Goal: Information Seeking & Learning: Learn about a topic

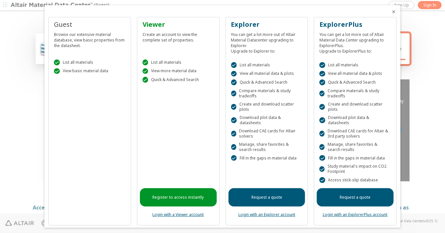
scroll to position [0, 0]
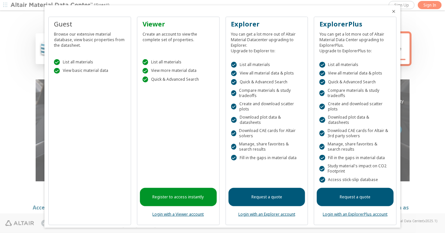
click at [391, 10] on icon "Close" at bounding box center [393, 11] width 5 height 5
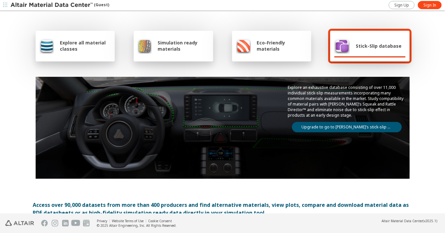
scroll to position [0, 0]
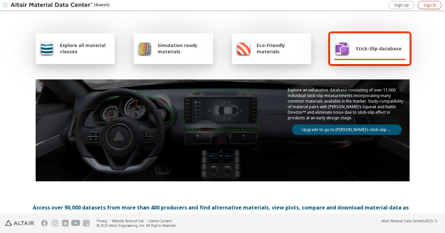
click at [400, 5] on span "Sign In" at bounding box center [429, 5] width 13 height 5
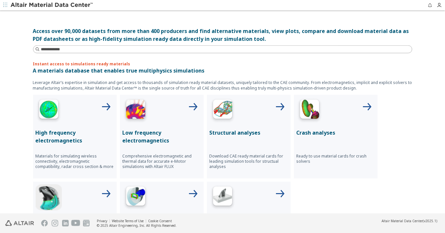
scroll to position [181, 0]
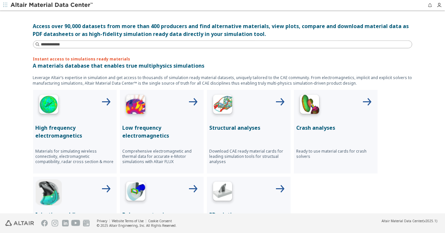
click at [47, 99] on img at bounding box center [49, 105] width 26 height 26
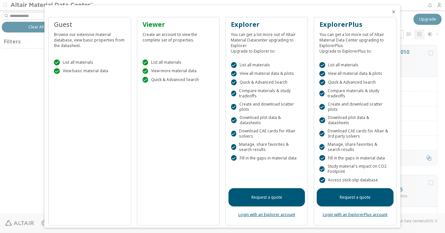
scroll to position [6, 6]
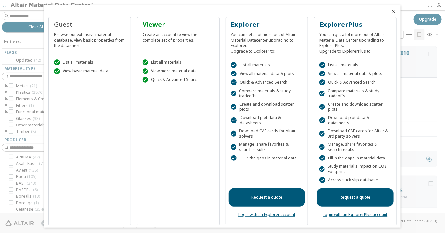
click at [391, 11] on icon "Close" at bounding box center [393, 11] width 5 height 5
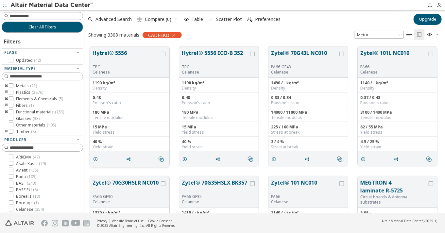
click at [108, 54] on button "Hytrel® 5556" at bounding box center [125, 56] width 67 height 15
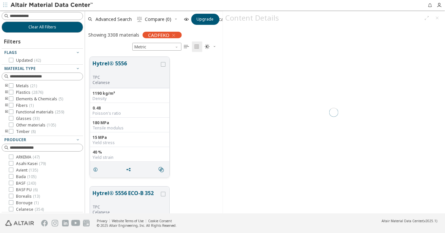
scroll to position [6, 6]
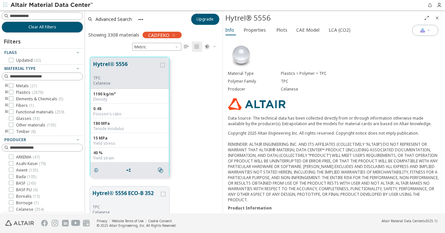
click at [428, 19] on icon "Full Screen" at bounding box center [426, 17] width 5 height 5
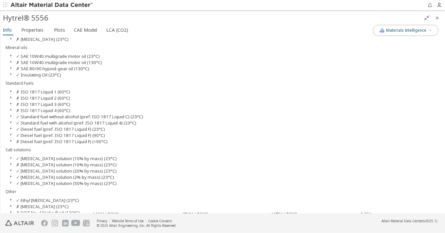
scroll to position [539, 0]
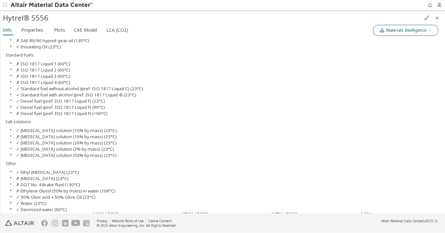
click at [394, 33] on button "Materials Intelligence" at bounding box center [405, 30] width 65 height 11
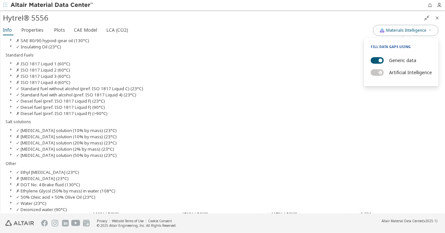
click at [436, 18] on icon "Close" at bounding box center [436, 17] width 5 height 5
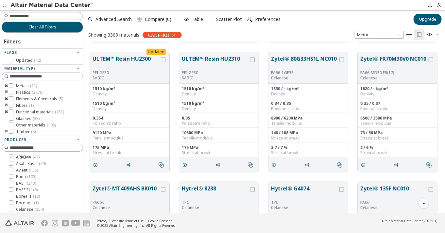
click at [13, 157] on label "ARKEMA ( 47 )" at bounding box center [24, 157] width 31 height 5
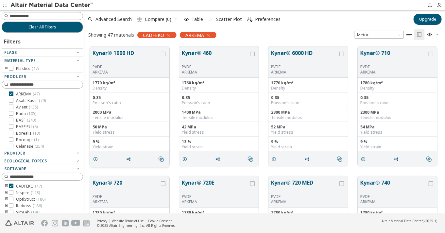
click at [100, 51] on button "Kynar® 1000 HD" at bounding box center [125, 56] width 67 height 15
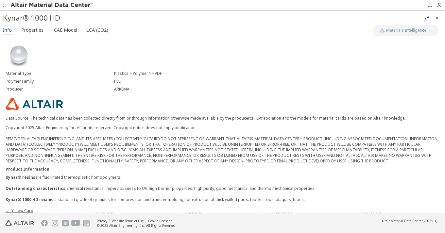
click at [438, 17] on icon "Close" at bounding box center [436, 17] width 5 height 5
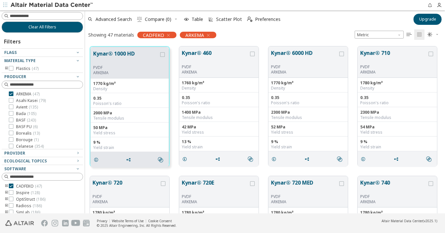
click at [49, 2] on img at bounding box center [51, 5] width 83 height 7
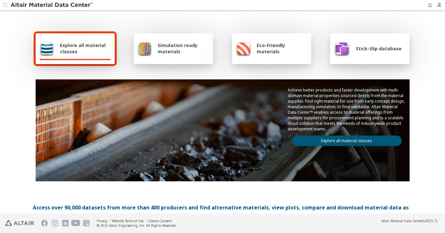
click at [167, 50] on span "Simulation ready materials" at bounding box center [182, 48] width 51 height 12
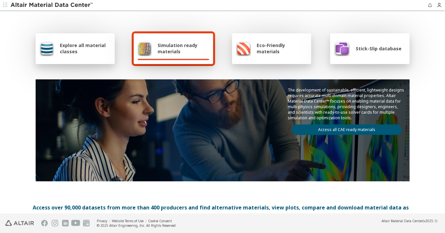
click at [180, 47] on span "Simulation ready materials" at bounding box center [182, 48] width 51 height 12
click at [75, 43] on span "Explore all material classes" at bounding box center [85, 48] width 51 height 12
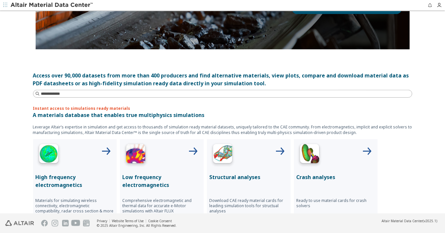
scroll to position [218, 0]
